Goal: Task Accomplishment & Management: Use online tool/utility

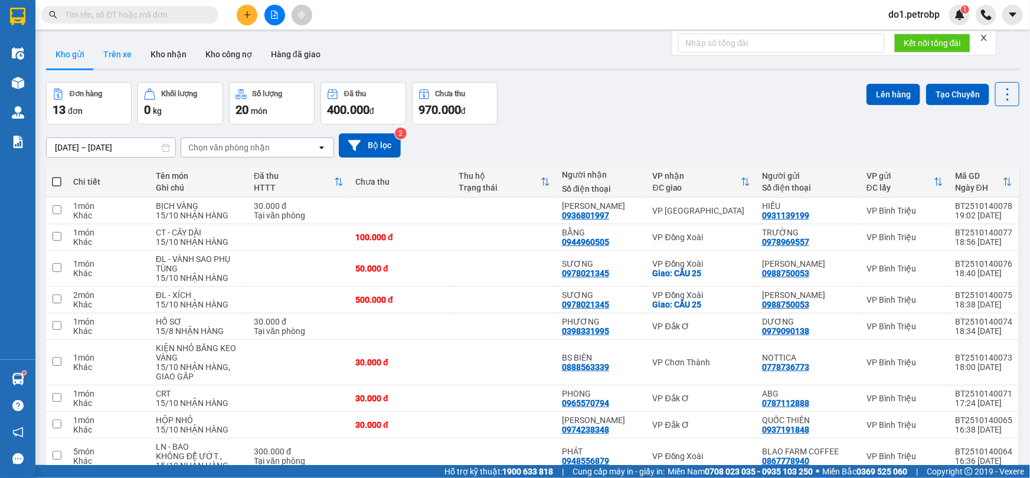
click at [130, 53] on button "Trên xe" at bounding box center [117, 54] width 47 height 28
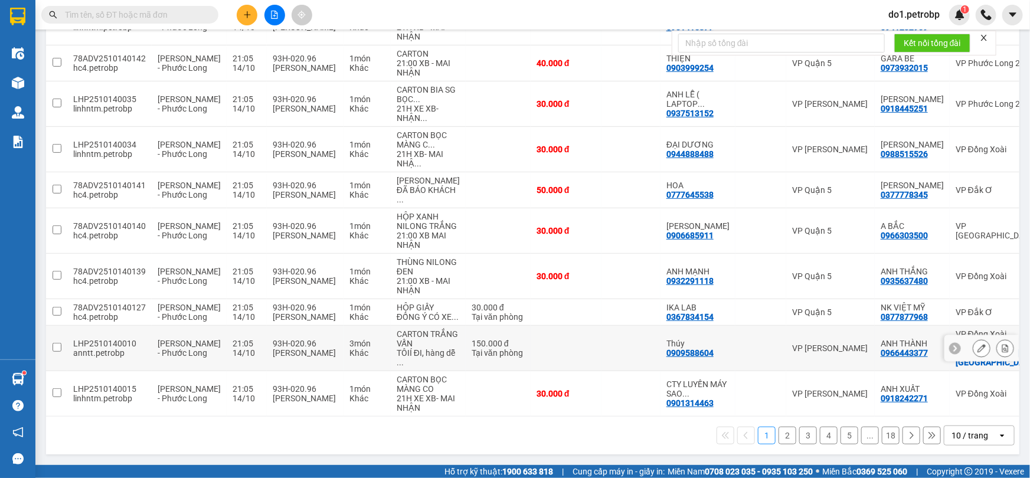
scroll to position [267, 0]
click at [785, 436] on button "2" at bounding box center [787, 436] width 18 height 18
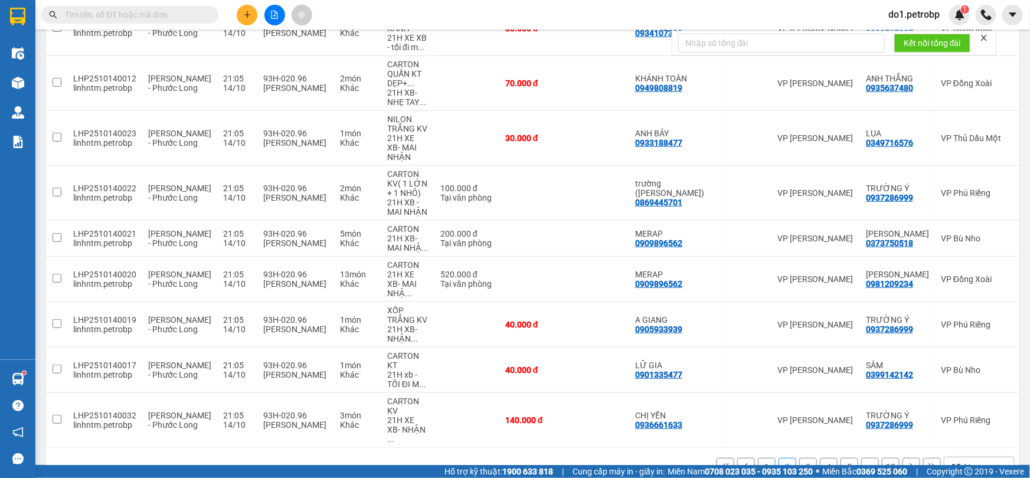
scroll to position [244, 0]
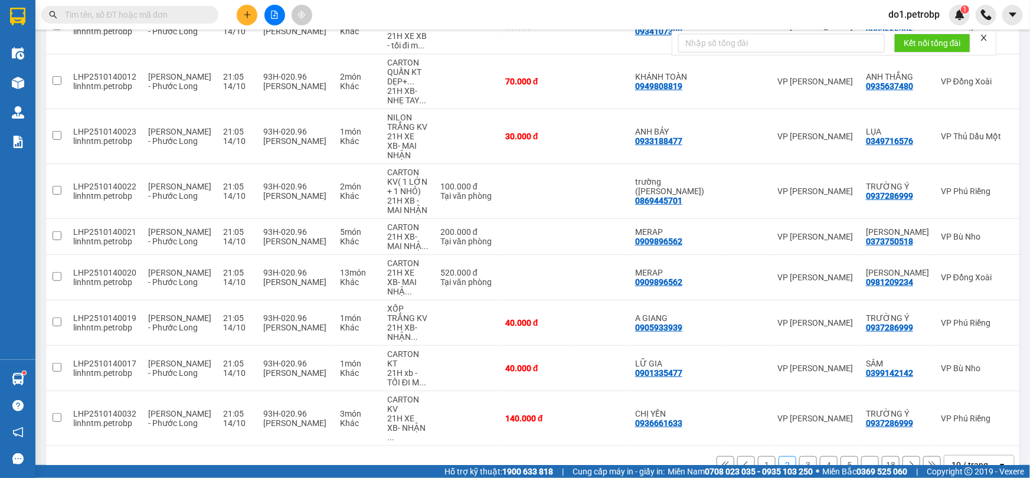
click at [847, 456] on button "5" at bounding box center [849, 465] width 18 height 18
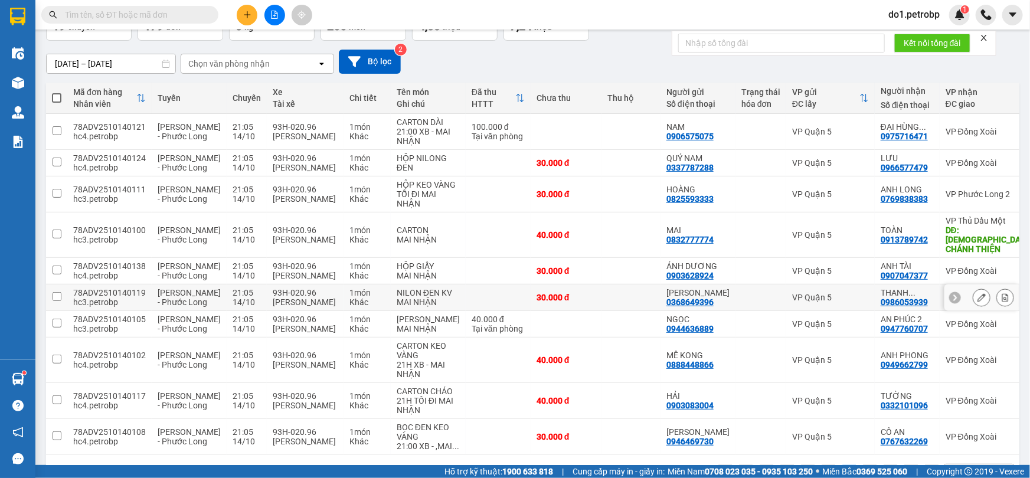
scroll to position [191, 0]
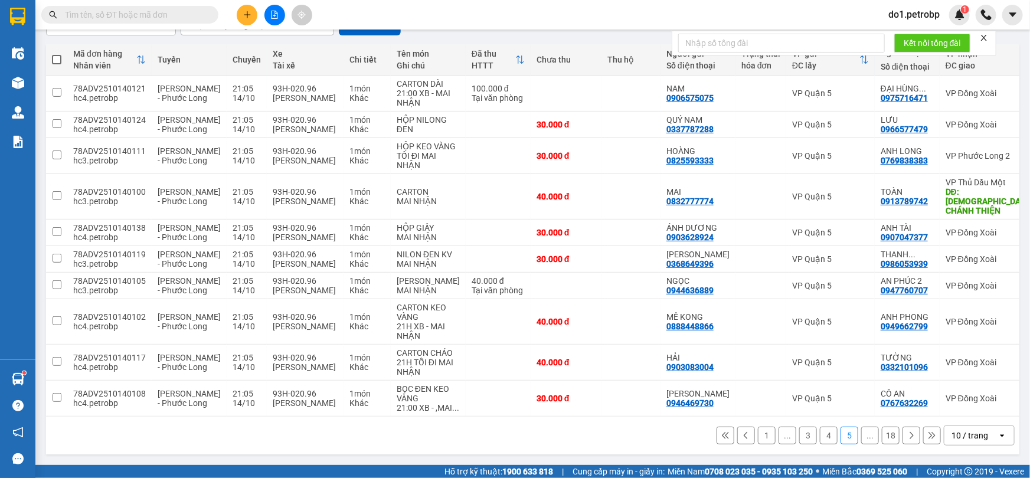
click at [886, 437] on button "18" at bounding box center [891, 436] width 18 height 18
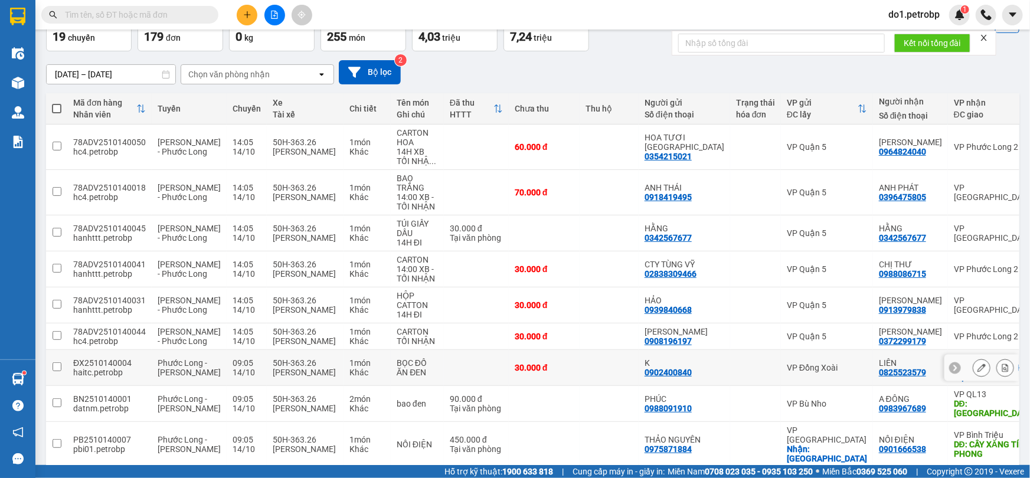
scroll to position [127, 0]
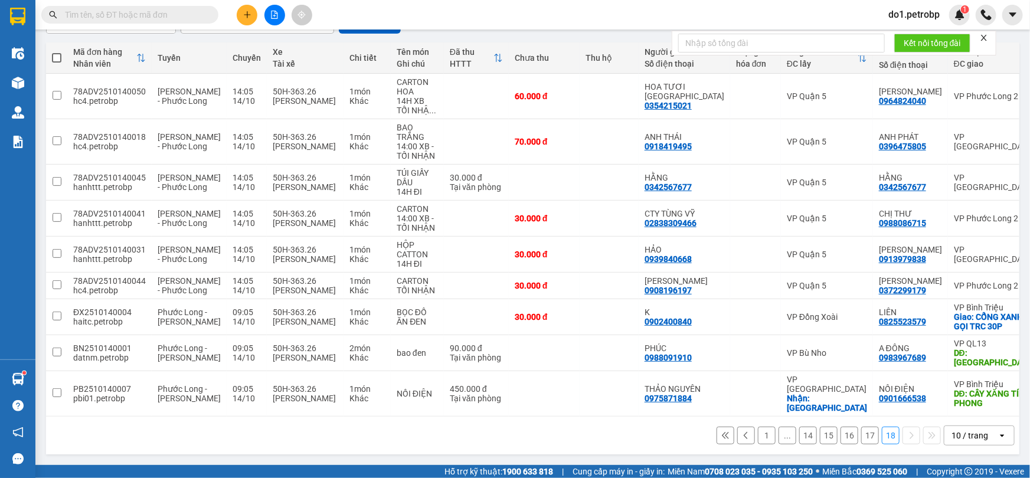
click at [861, 439] on button "17" at bounding box center [870, 436] width 18 height 18
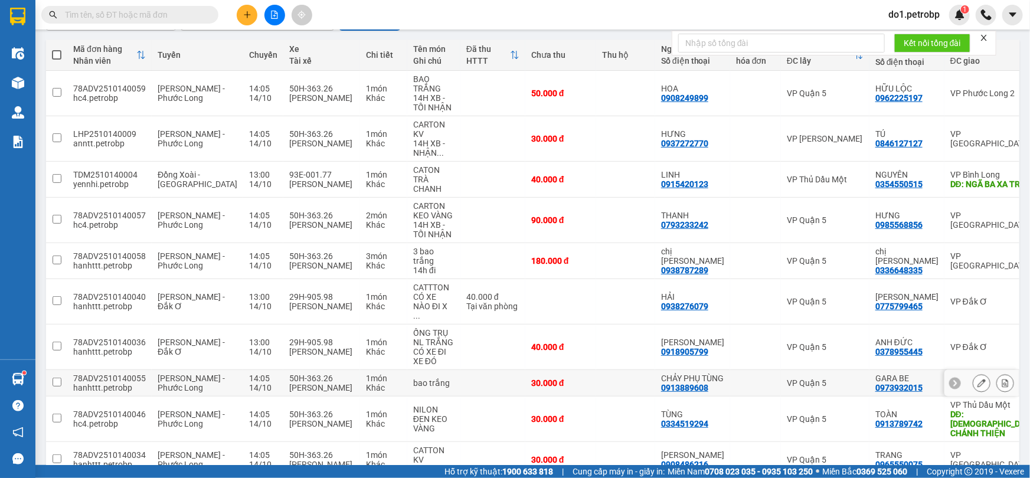
scroll to position [182, 0]
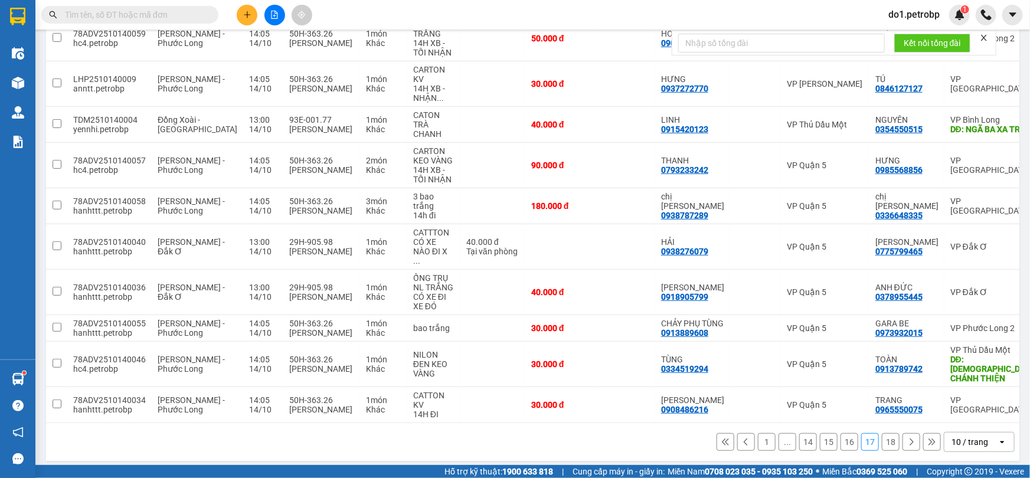
click at [840, 434] on button "16" at bounding box center [849, 442] width 18 height 18
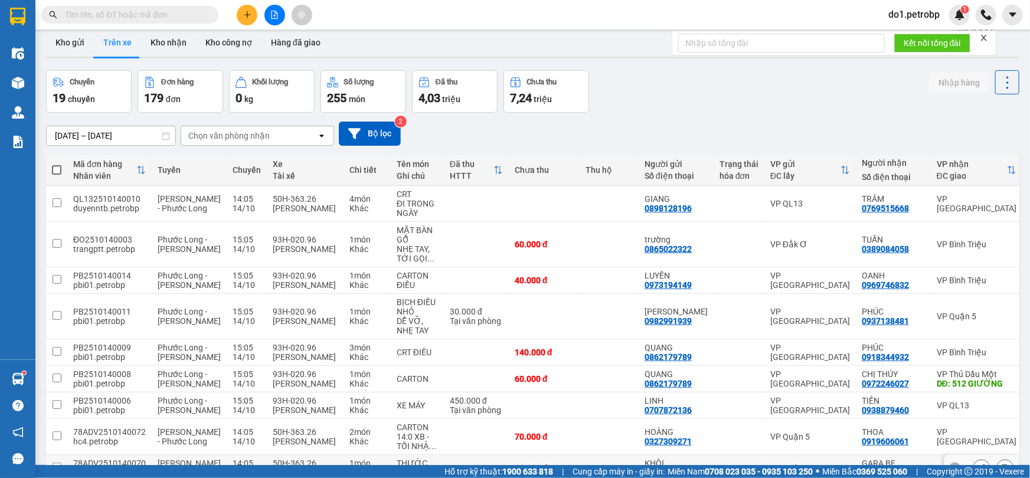
scroll to position [172, 0]
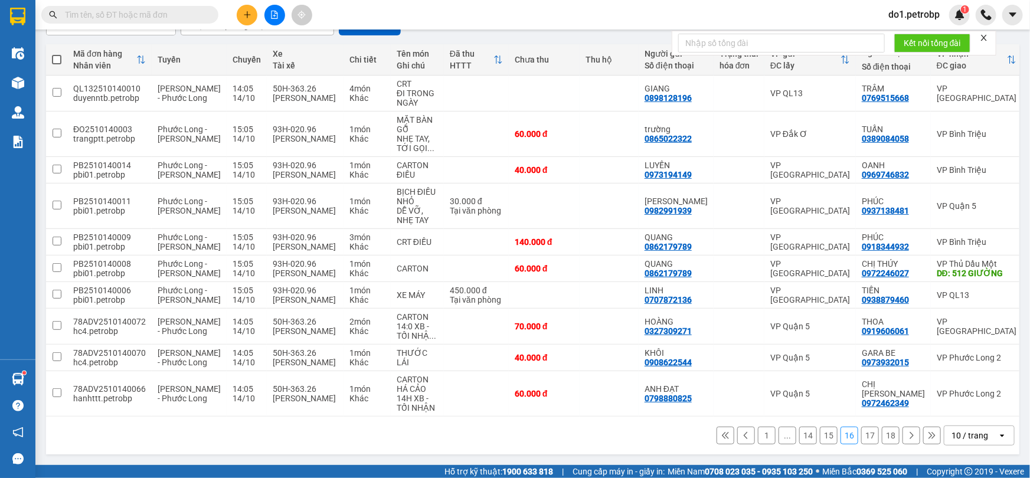
click at [823, 433] on button "15" at bounding box center [829, 436] width 18 height 18
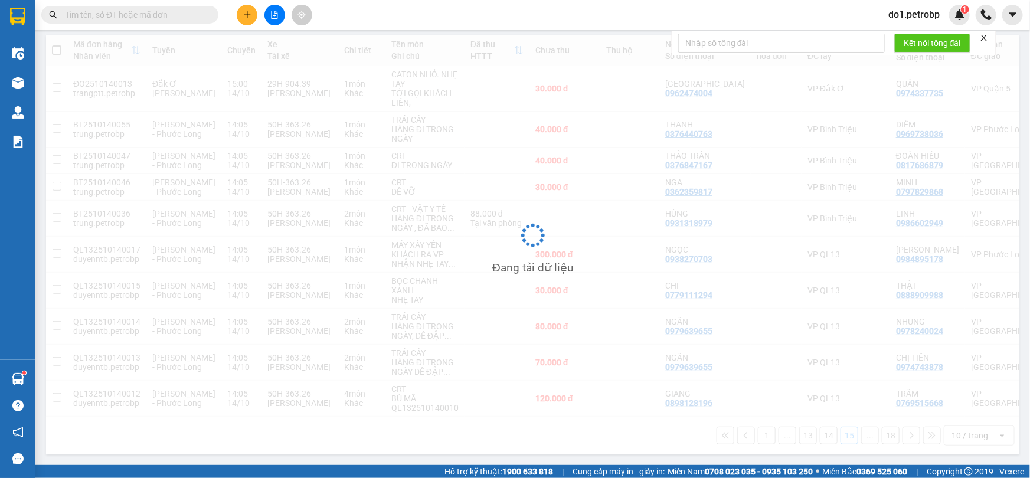
scroll to position [153, 0]
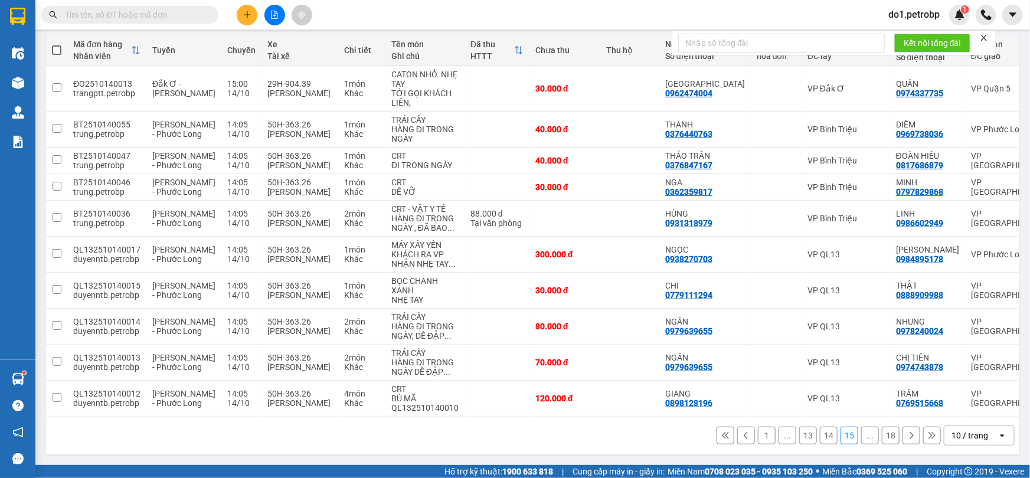
click at [826, 441] on button "14" at bounding box center [829, 436] width 18 height 18
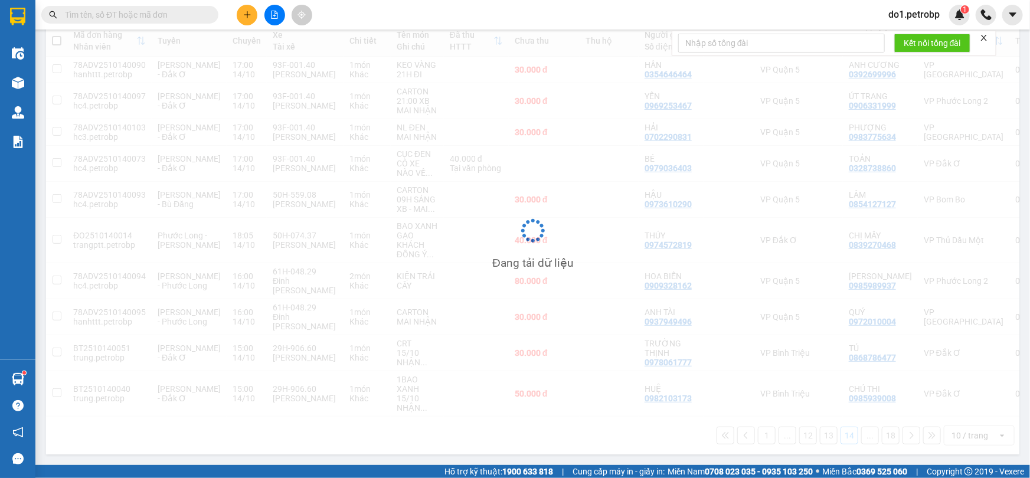
scroll to position [144, 0]
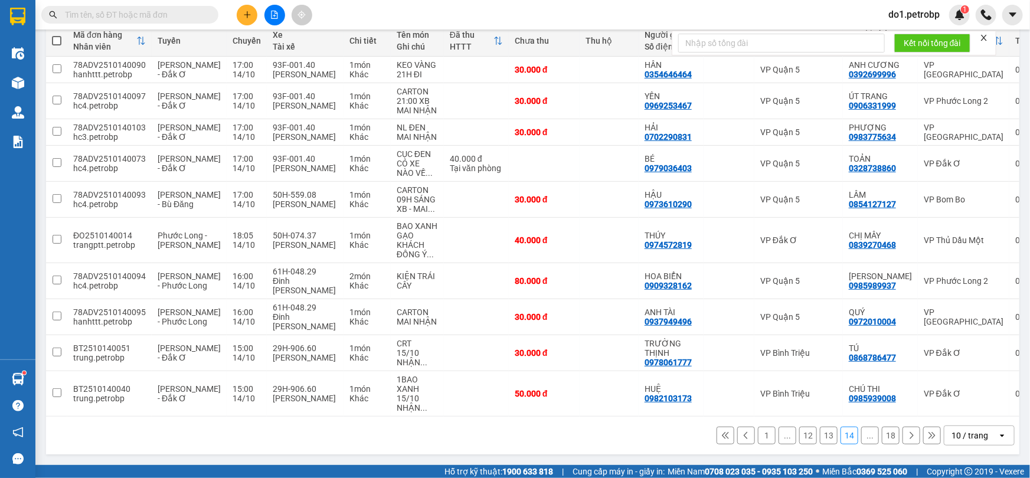
click at [800, 433] on button "12" at bounding box center [808, 436] width 18 height 18
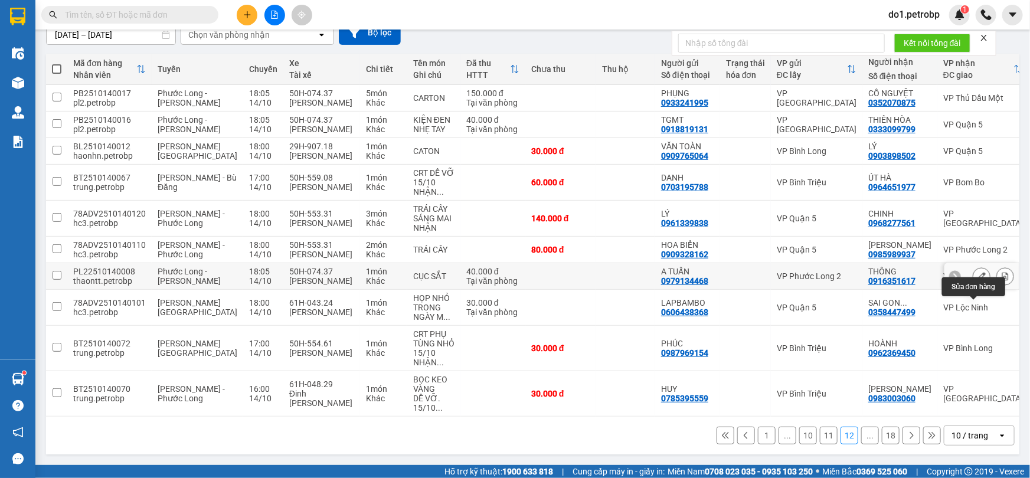
click at [977, 276] on icon at bounding box center [981, 276] width 8 height 8
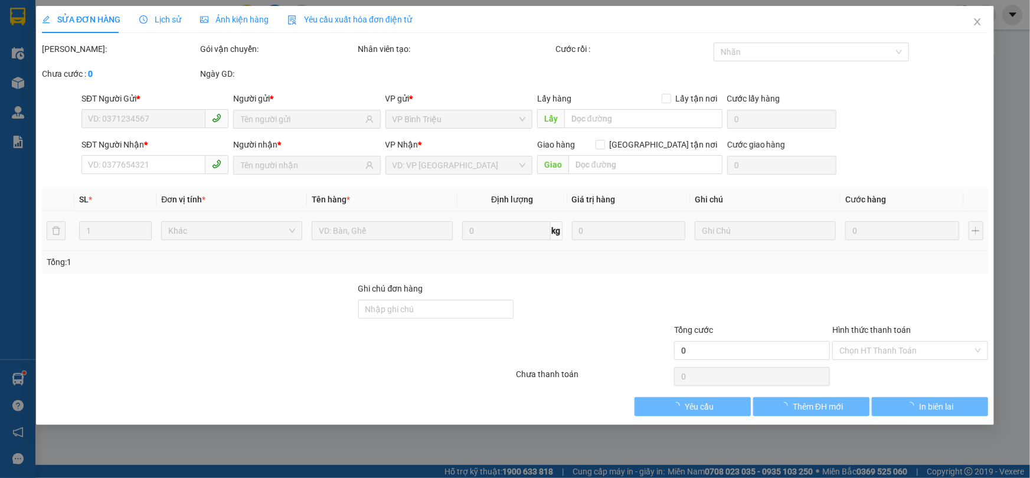
type input "0979134468"
type input "A TUẤN"
type input "0916351617"
type input "THÔNG"
type input "40.000"
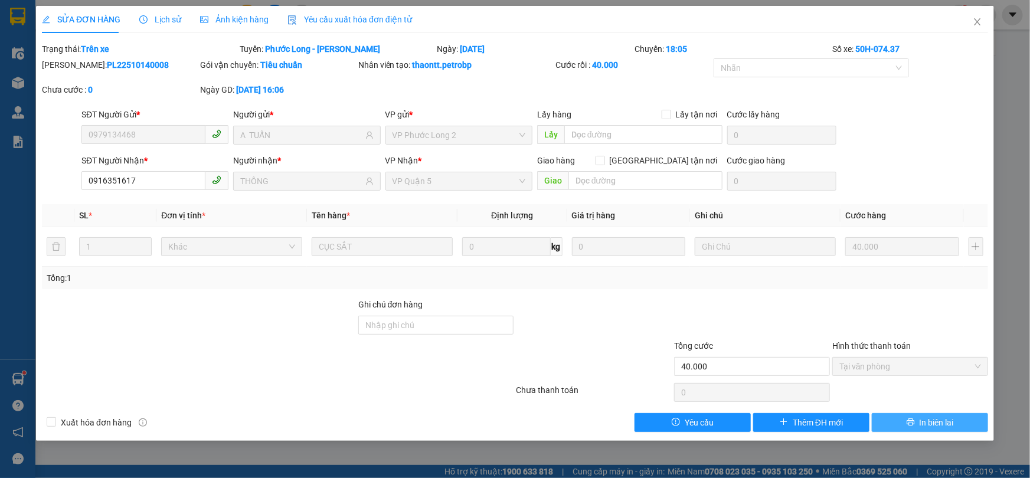
click at [931, 423] on span "In biên lai" at bounding box center [936, 422] width 34 height 13
